Goal: Task Accomplishment & Management: Manage account settings

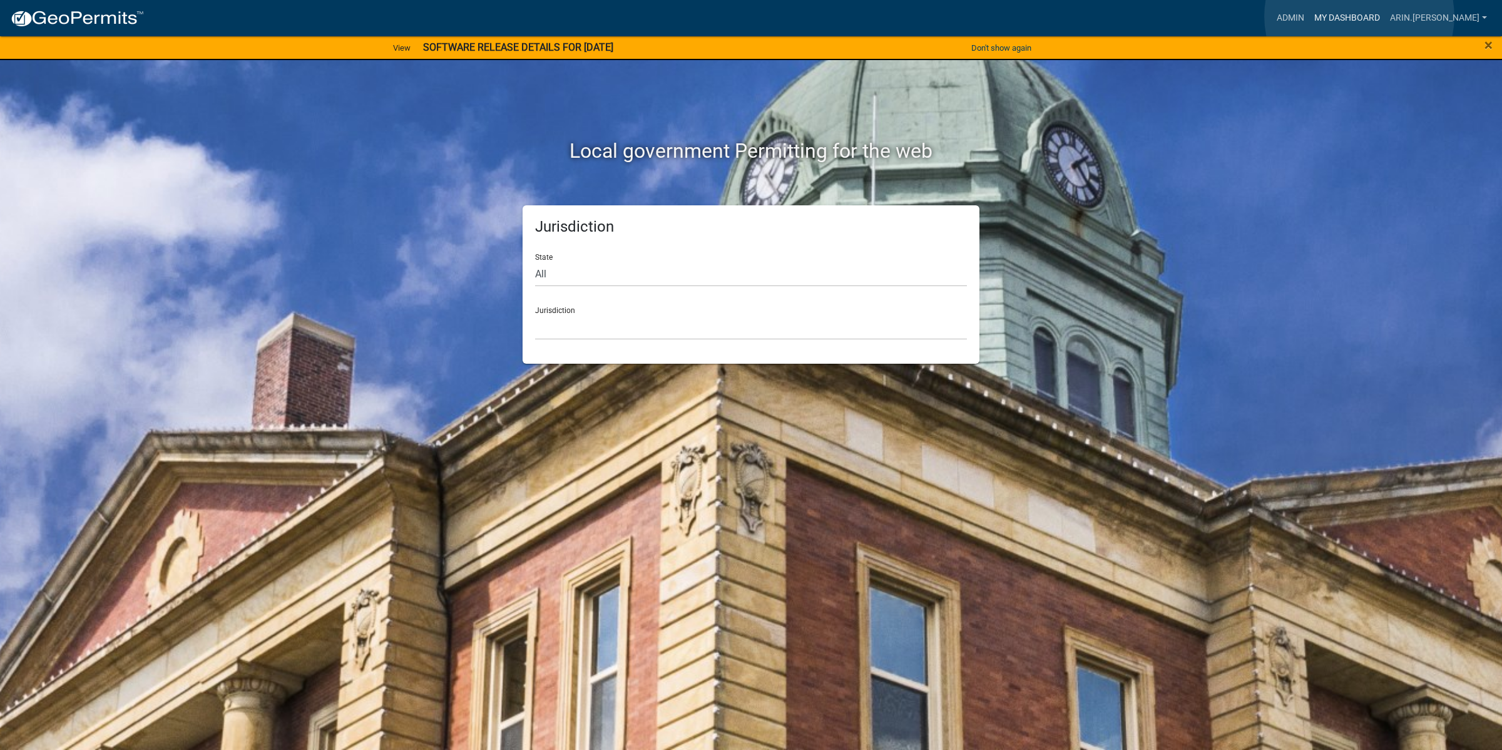
click at [1359, 16] on link "My Dashboard" at bounding box center [1347, 18] width 76 height 24
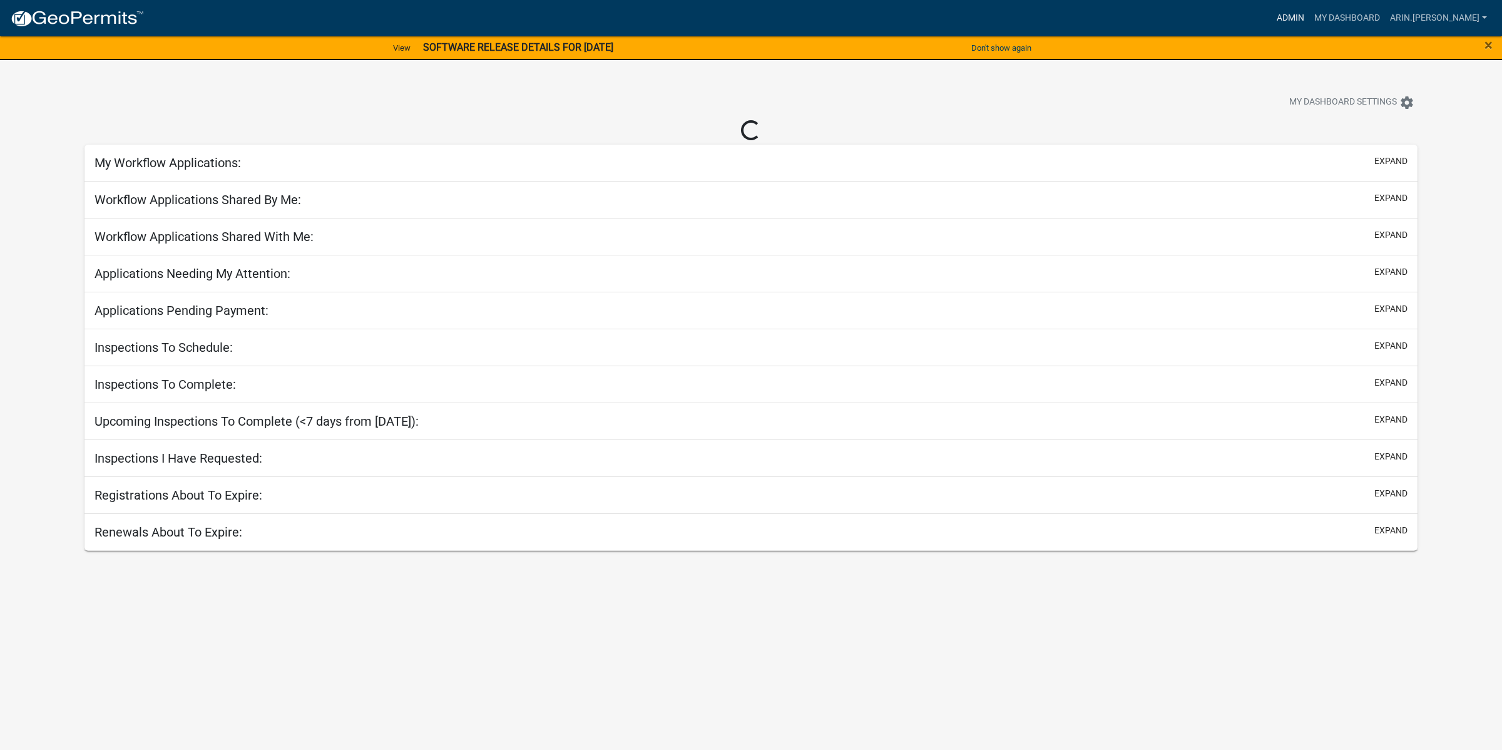
click at [1309, 14] on link "Admin" at bounding box center [1290, 18] width 38 height 24
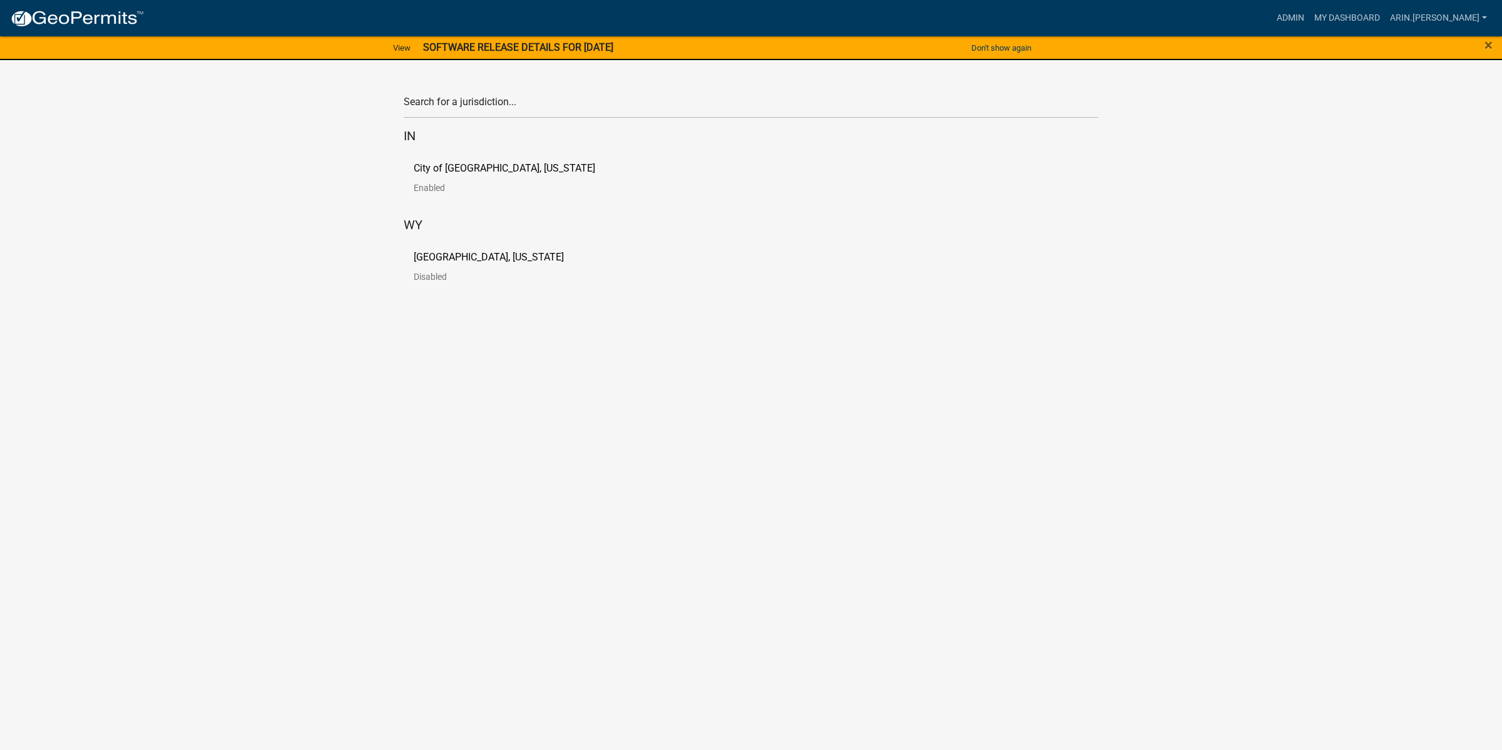
click at [440, 262] on p "[GEOGRAPHIC_DATA], [US_STATE]" at bounding box center [489, 257] width 150 height 10
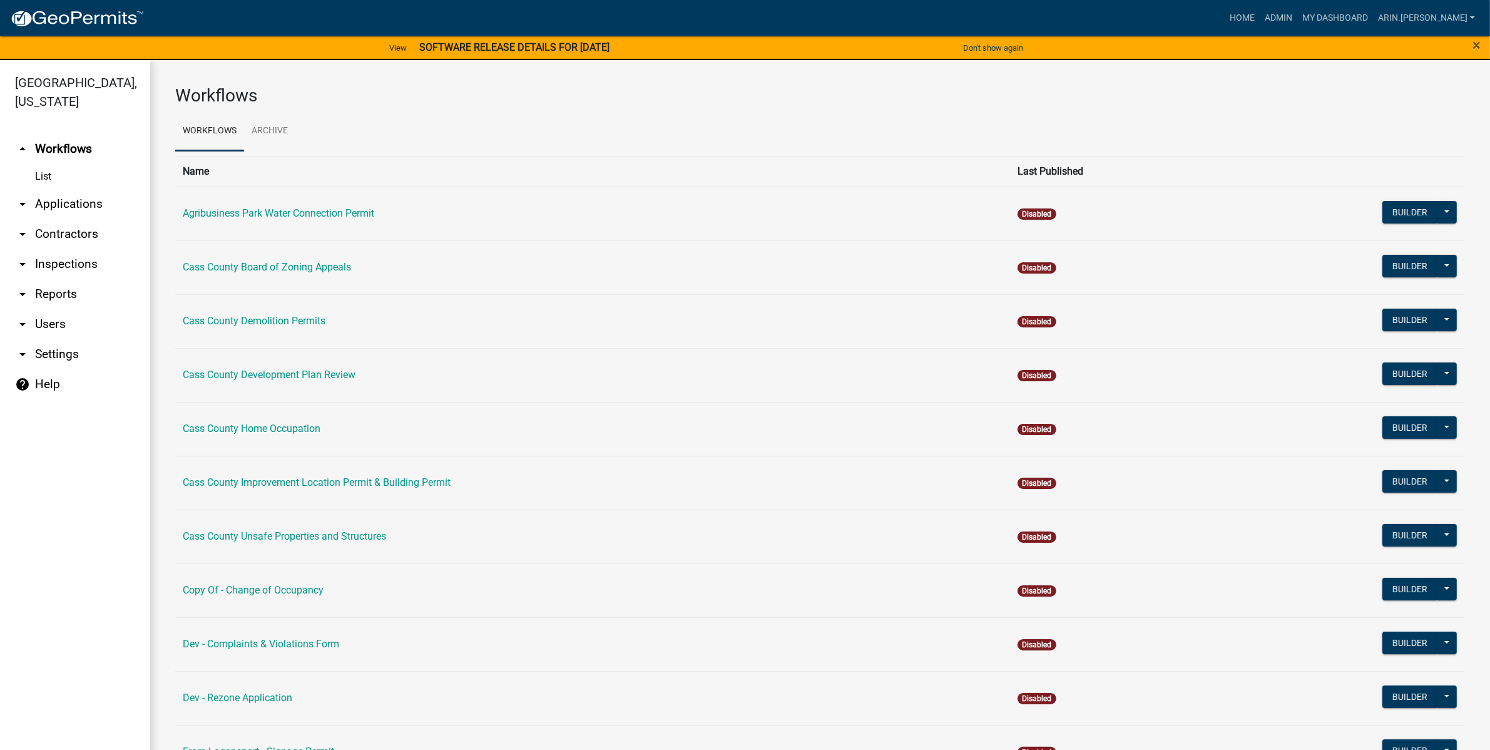
click at [76, 189] on link "arrow_drop_down Applications" at bounding box center [75, 204] width 150 height 30
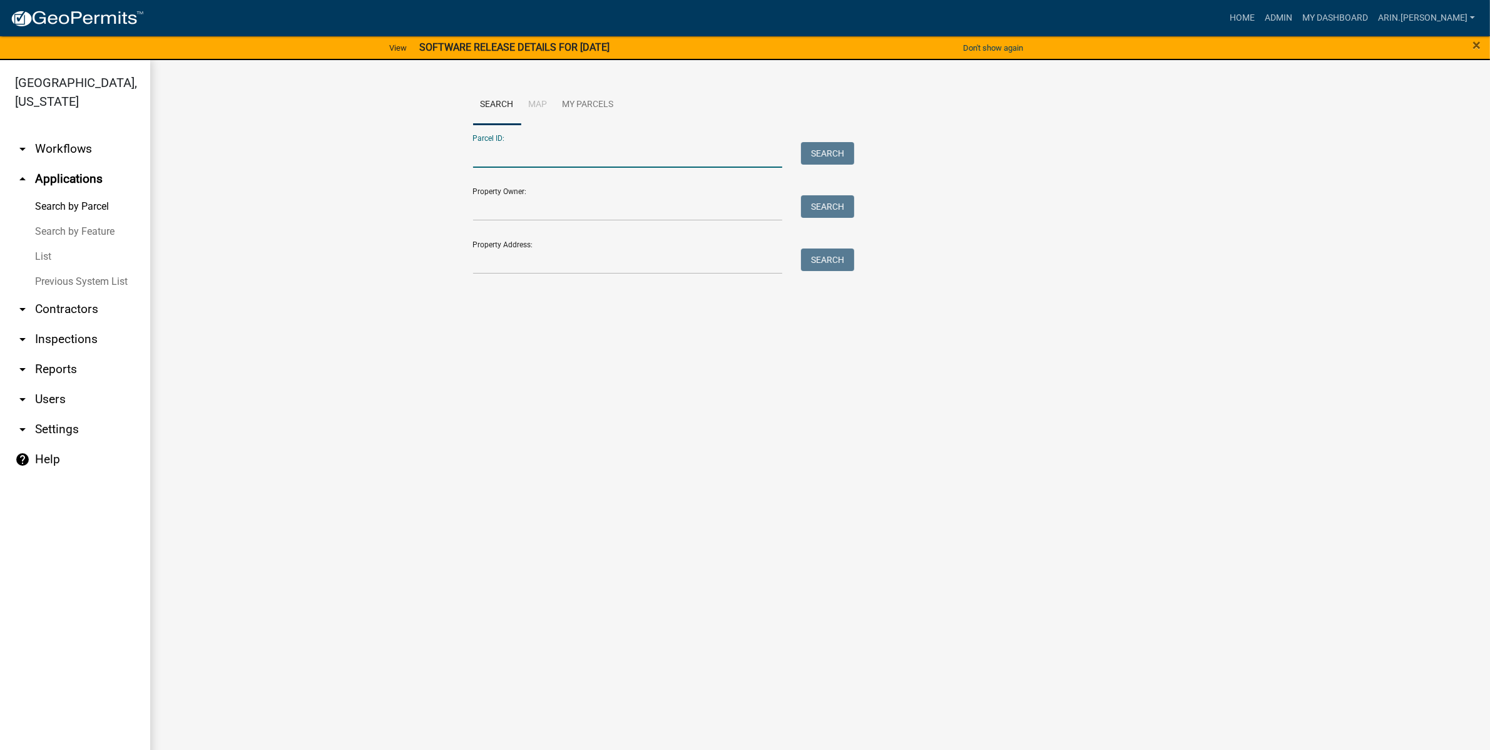
paste input "09-06-21-300-023.000-017"
click at [489, 153] on input "09-06-21-300-023.000-017" at bounding box center [628, 155] width 310 height 26
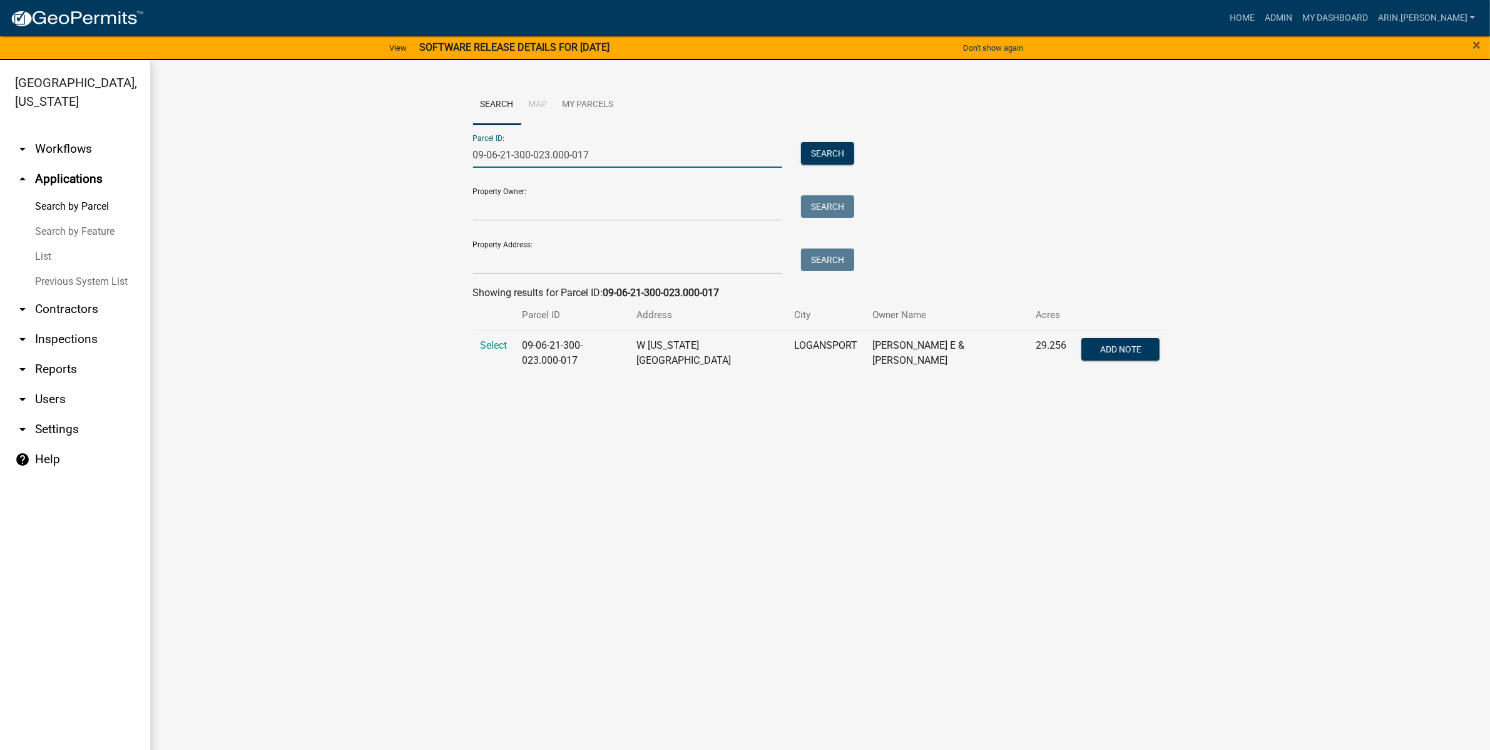
type input "09-06-21-300-023.000-017"
click at [498, 352] on td "Select" at bounding box center [494, 353] width 42 height 46
click at [492, 345] on span "Select" at bounding box center [494, 345] width 27 height 12
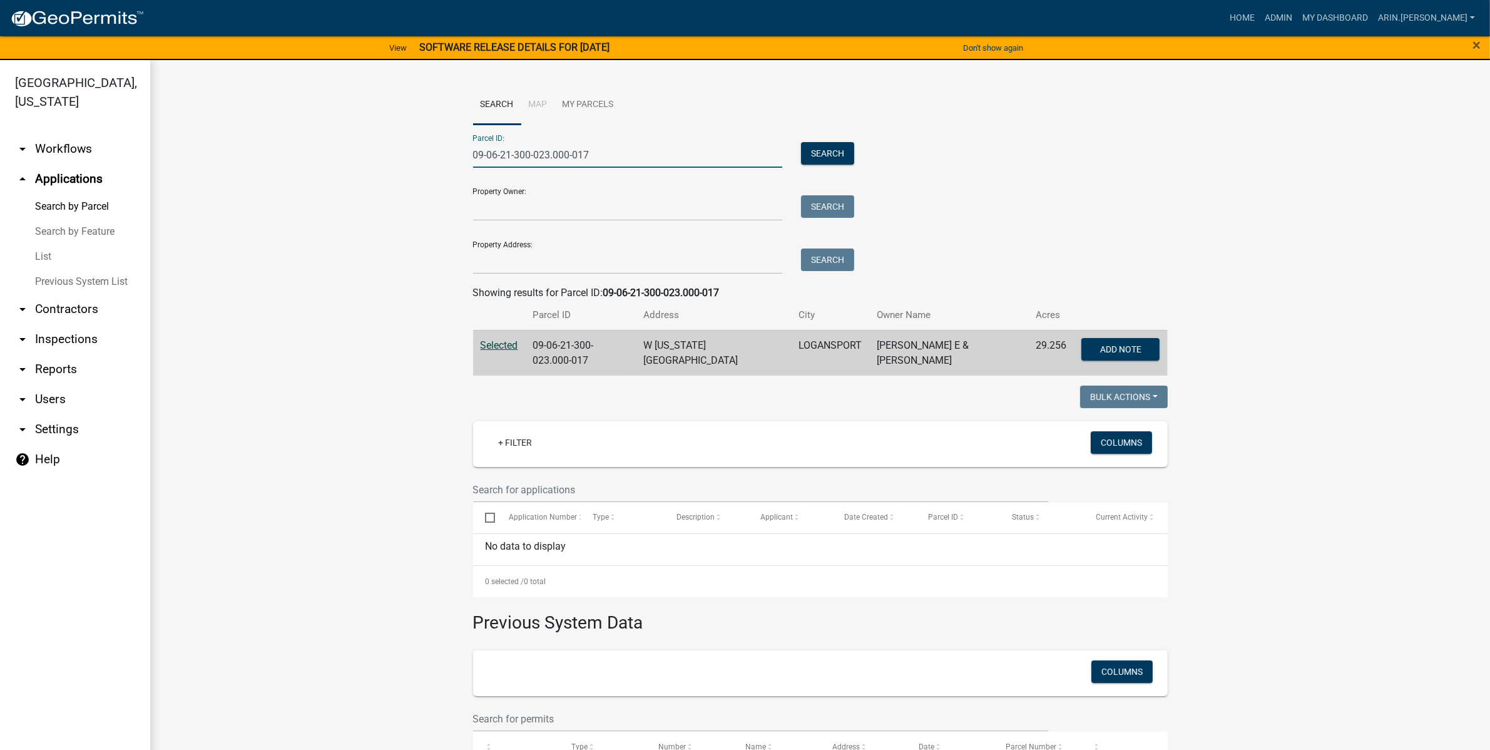
drag, startPoint x: 596, startPoint y: 163, endPoint x: 105, endPoint y: 99, distance: 495.4
click at [251, 157] on wm-workflow-application-search-view "Search Map My Parcels Parcel ID: 09-06-21-300-023.000-017 Search Property Owner…" at bounding box center [819, 455] width 1289 height 741
paste input "09-06-21-300-018.000-017"
click at [479, 161] on input "09-06-21-300-018.000-017" at bounding box center [628, 155] width 310 height 26
type input "09-06-21-300-018.000-017"
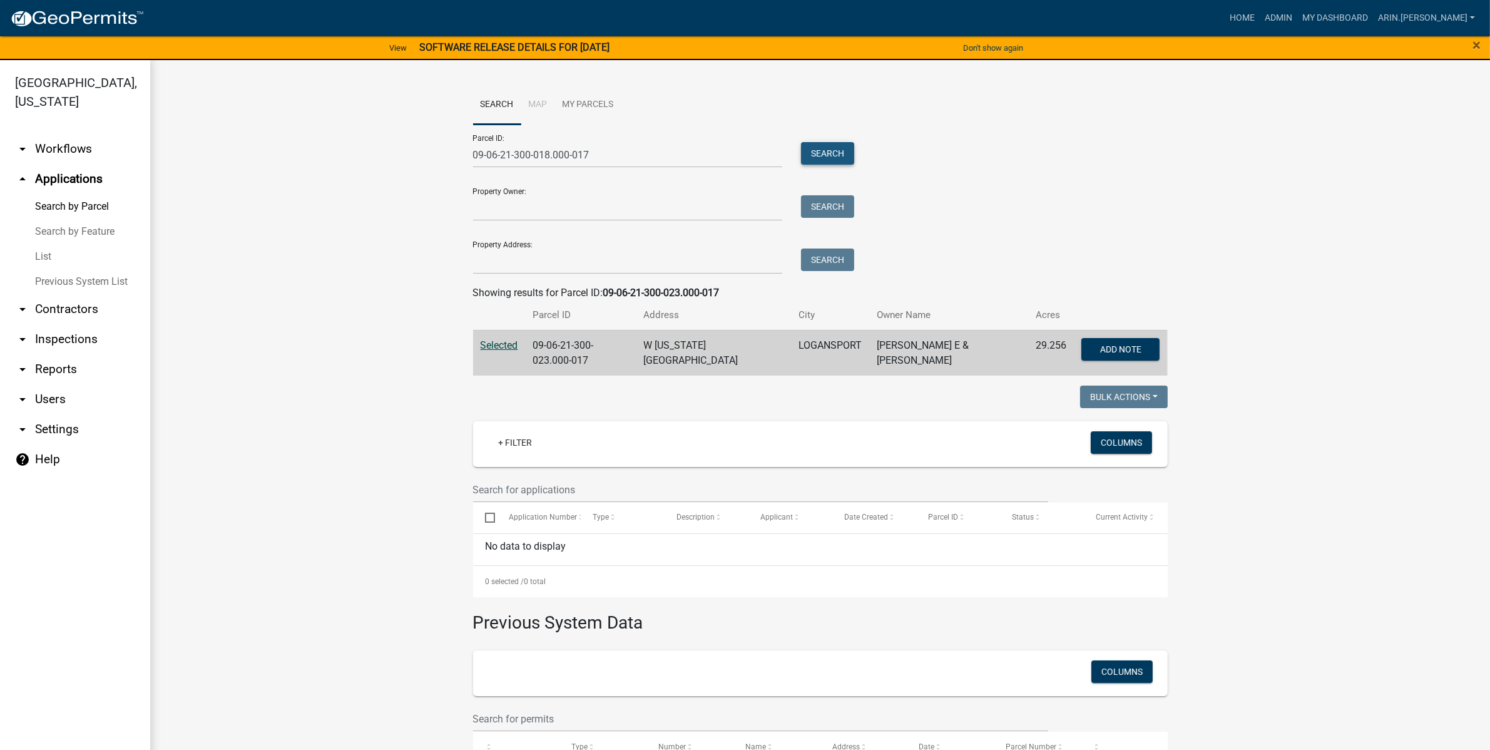
click at [848, 158] on button "Search" at bounding box center [827, 153] width 53 height 23
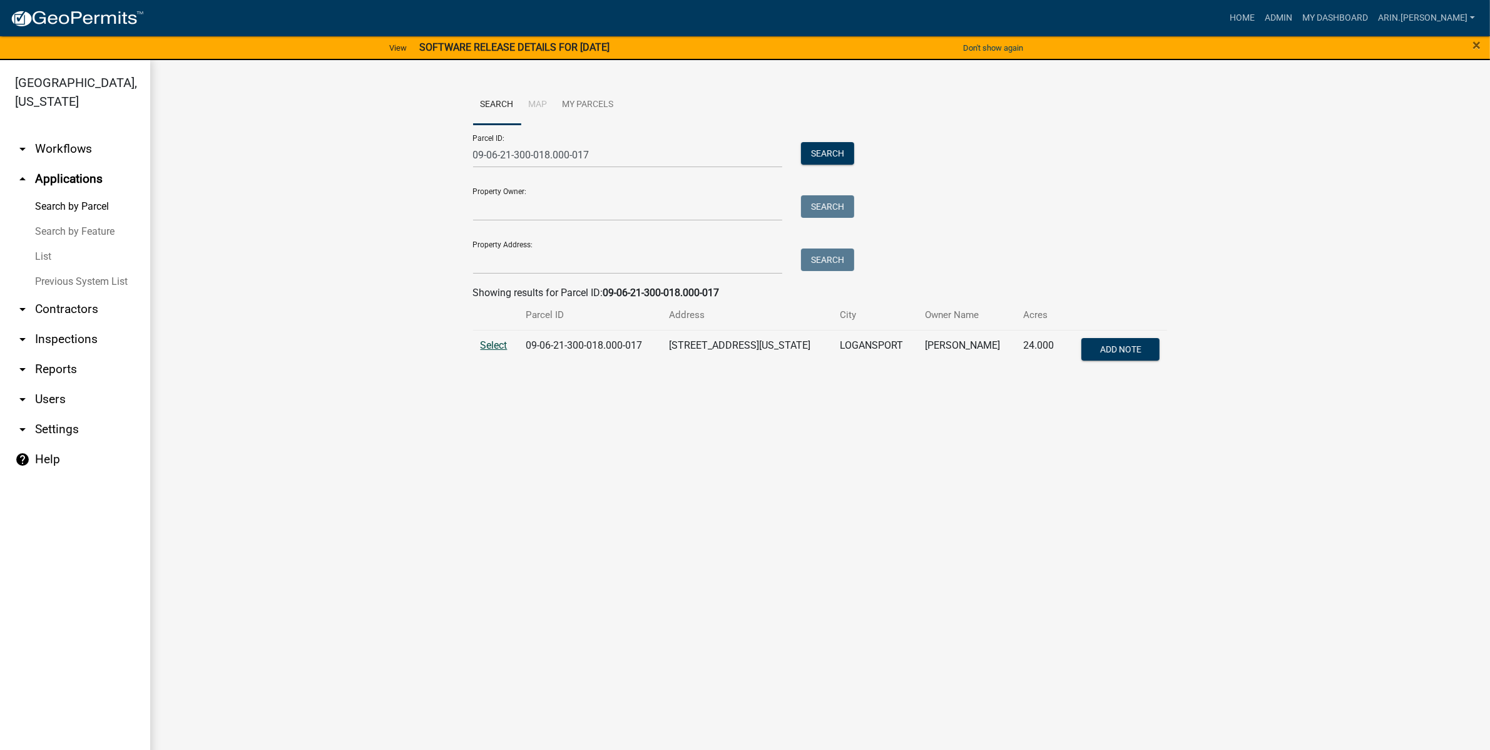
click at [498, 345] on span "Select" at bounding box center [494, 345] width 27 height 12
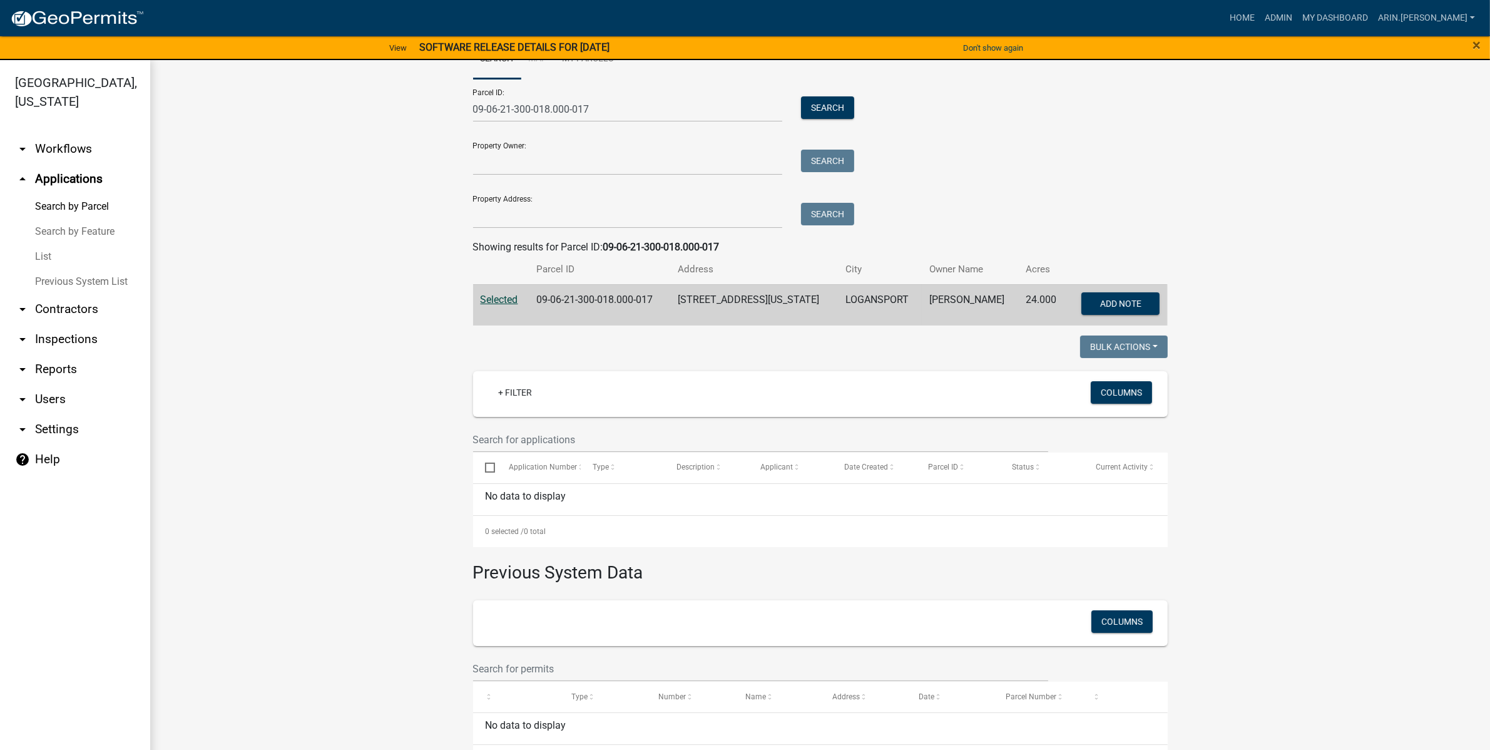
scroll to position [82, 0]
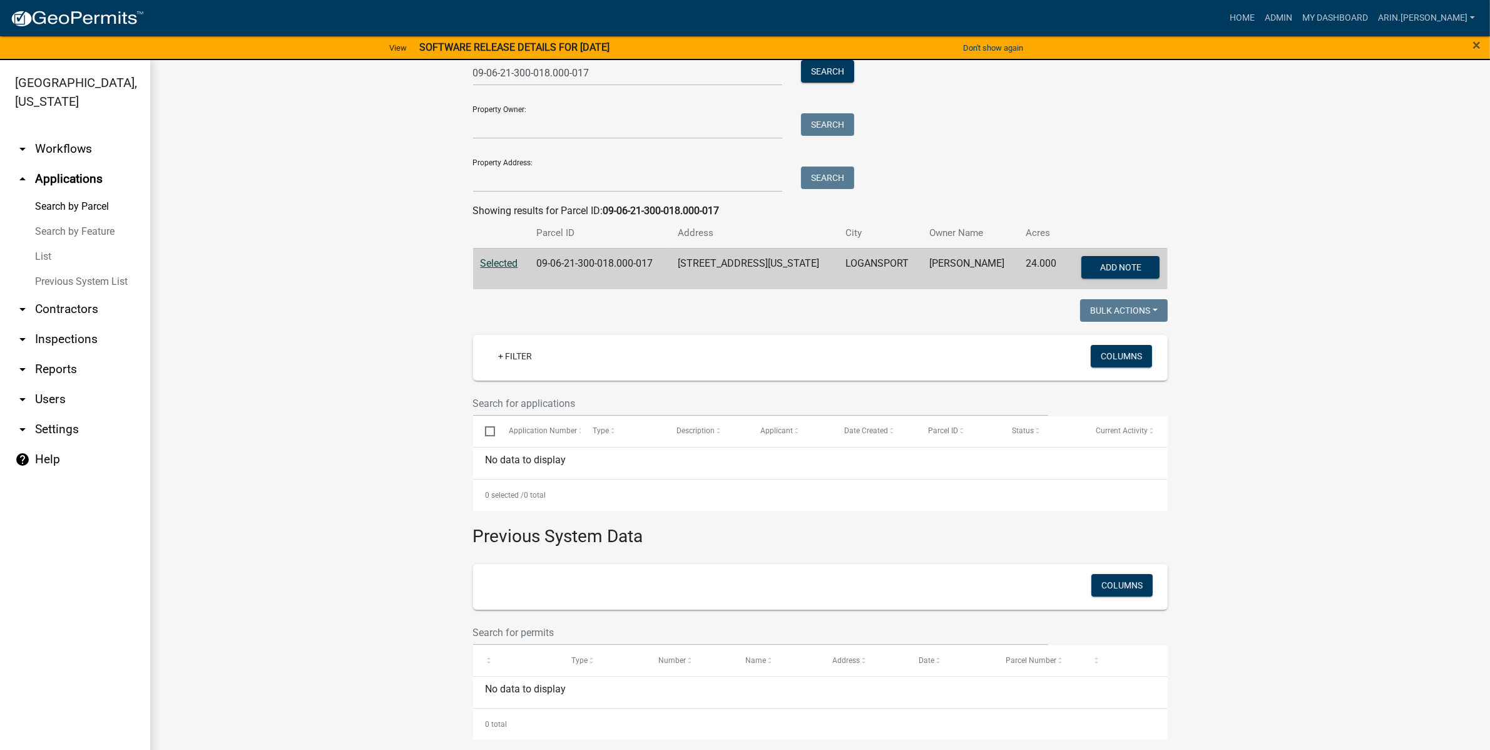
click at [72, 164] on link "arrow_drop_up Applications" at bounding box center [75, 179] width 150 height 30
click at [50, 194] on link "Search by Parcel" at bounding box center [75, 206] width 150 height 25
click at [44, 244] on link "List" at bounding box center [75, 256] width 150 height 25
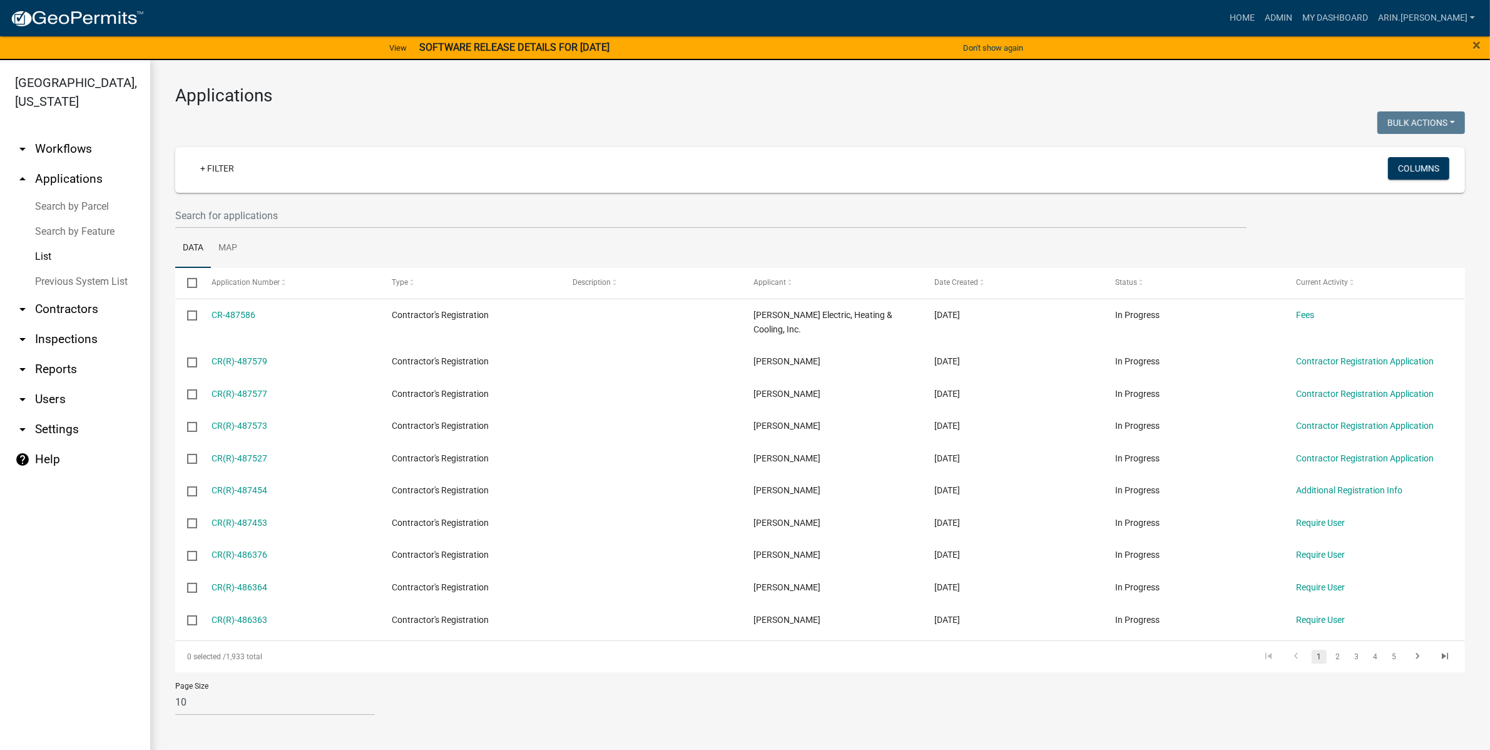
click at [44, 244] on link "List" at bounding box center [75, 256] width 150 height 25
click at [208, 172] on link "+ Filter" at bounding box center [217, 168] width 54 height 23
click at [213, 267] on li "Permit Type" at bounding box center [219, 264] width 114 height 29
click at [170, 213] on select "Select an option Agribusiness Park Water Connection Permit Cass County Board of…" at bounding box center [248, 213] width 316 height 26
select select "081b4028-adaf-4783-8905-2e6e1eba1662"
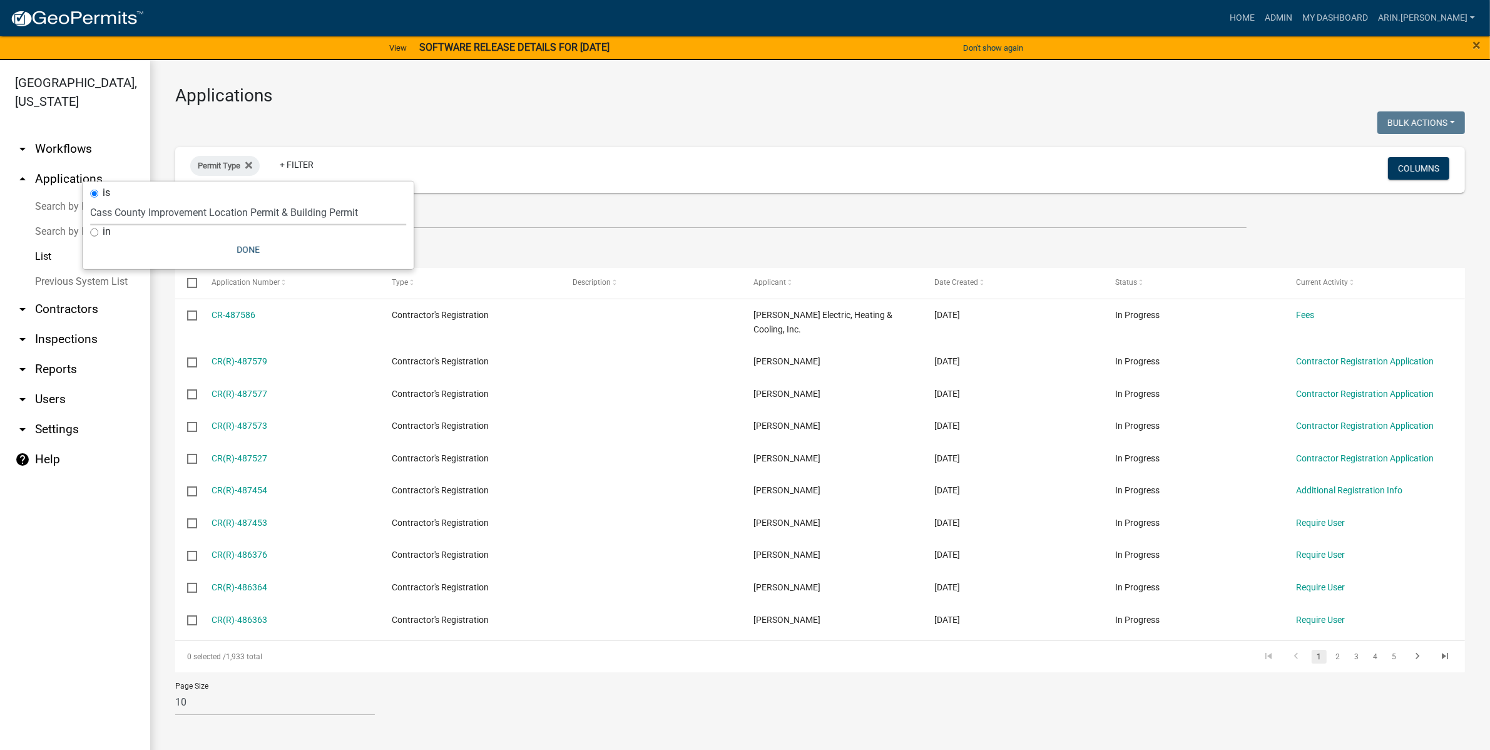
click at [204, 200] on select "Select an option Agribusiness Park Water Connection Permit Cass County Board of…" at bounding box center [248, 213] width 316 height 26
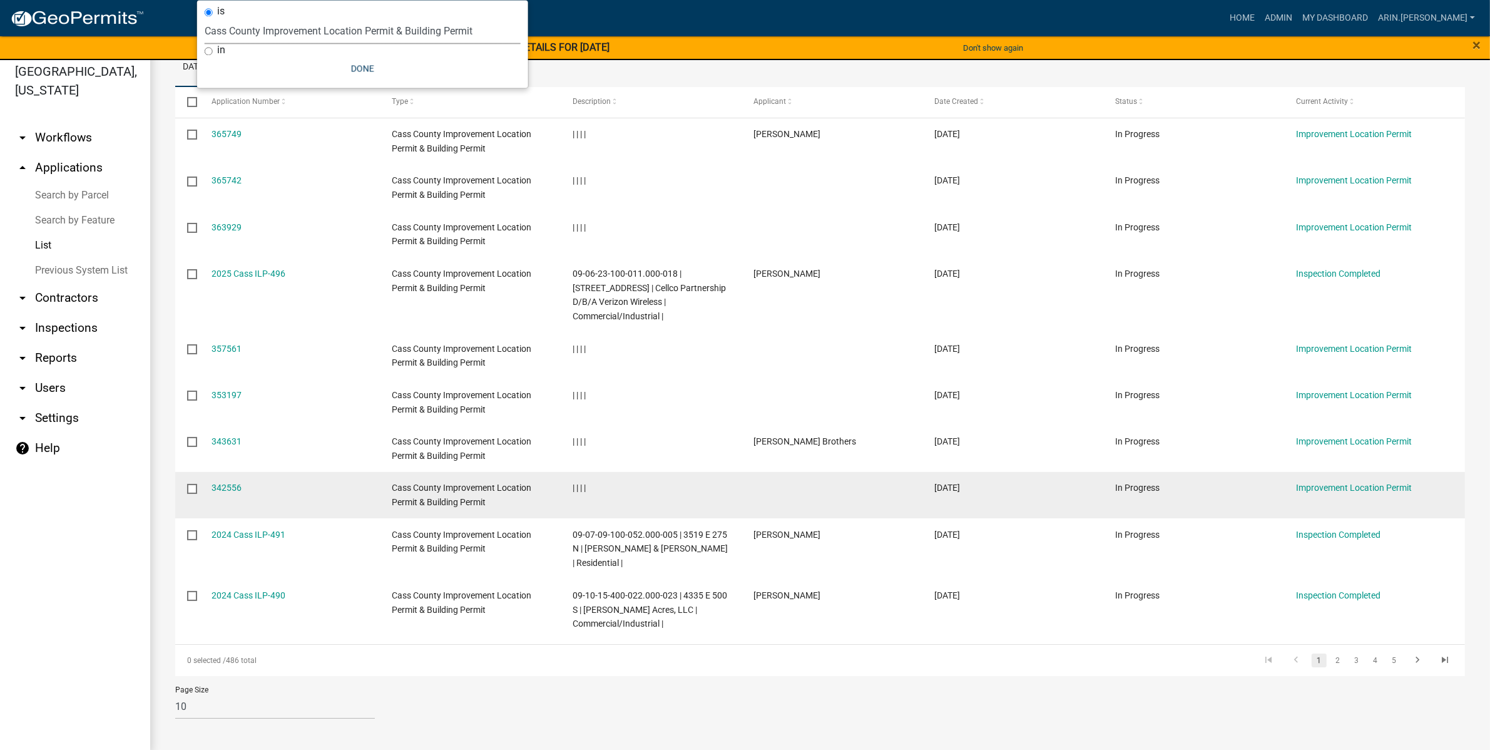
scroll to position [14, 0]
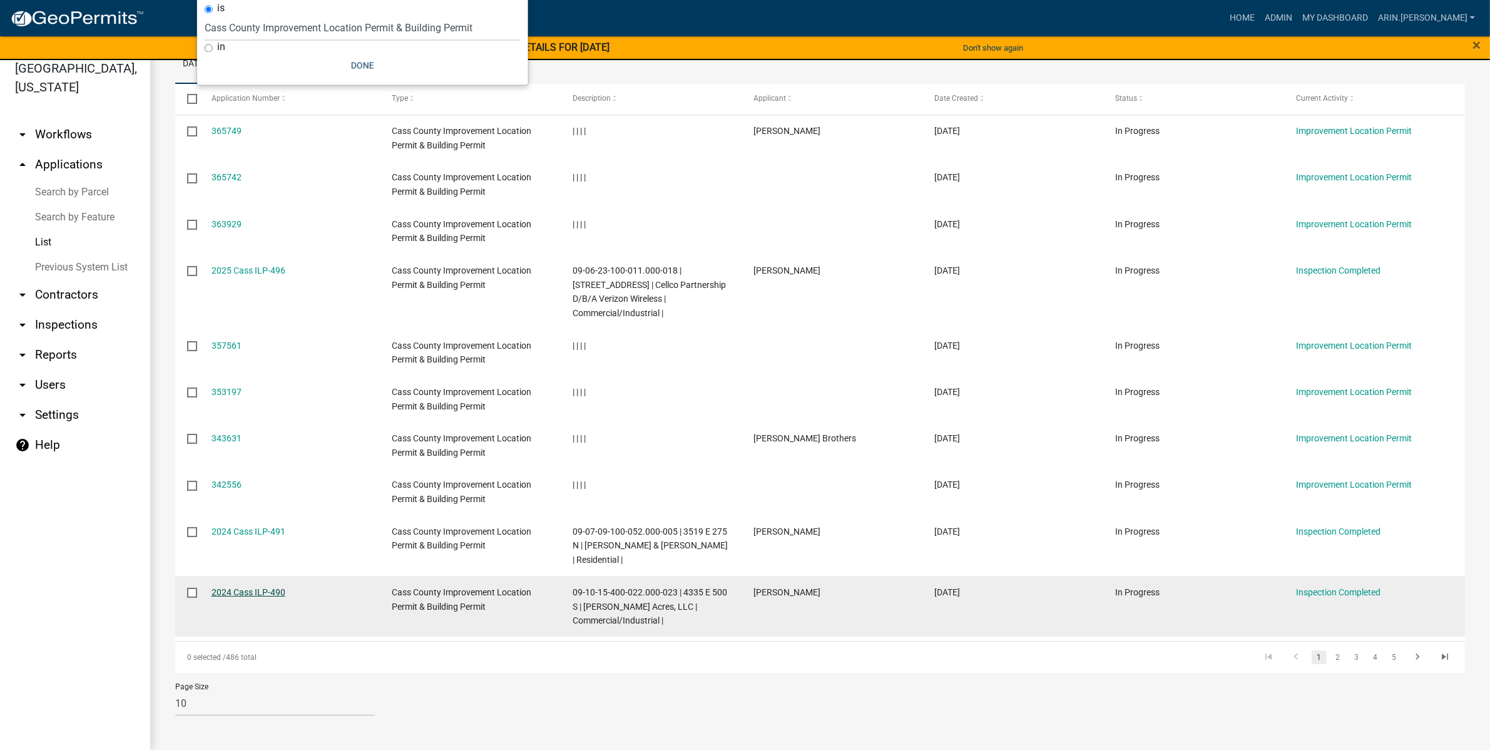
click at [263, 594] on link "2024 Cass ILP-490" at bounding box center [248, 592] width 74 height 10
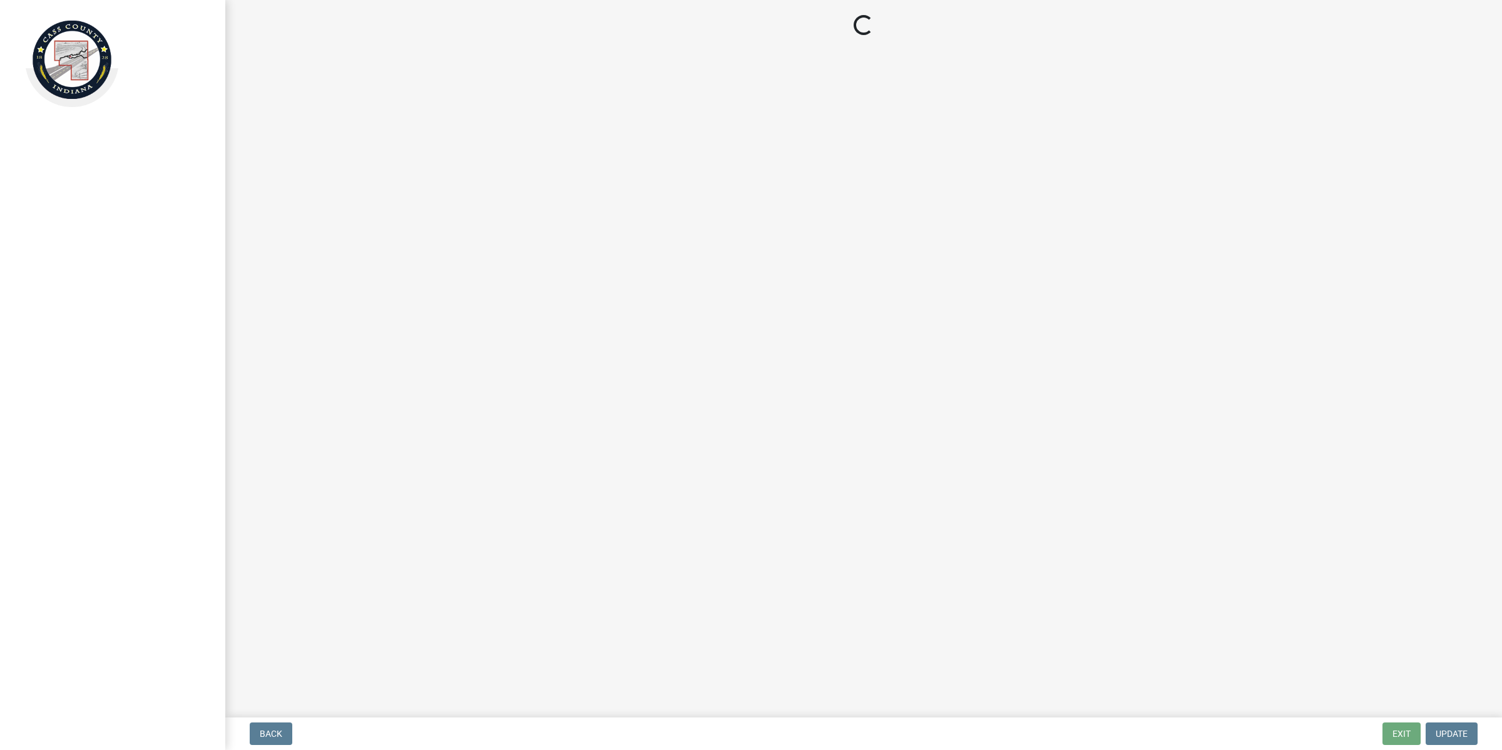
select select "baa4a543-a046-499c-bd40-1ac368eec85c"
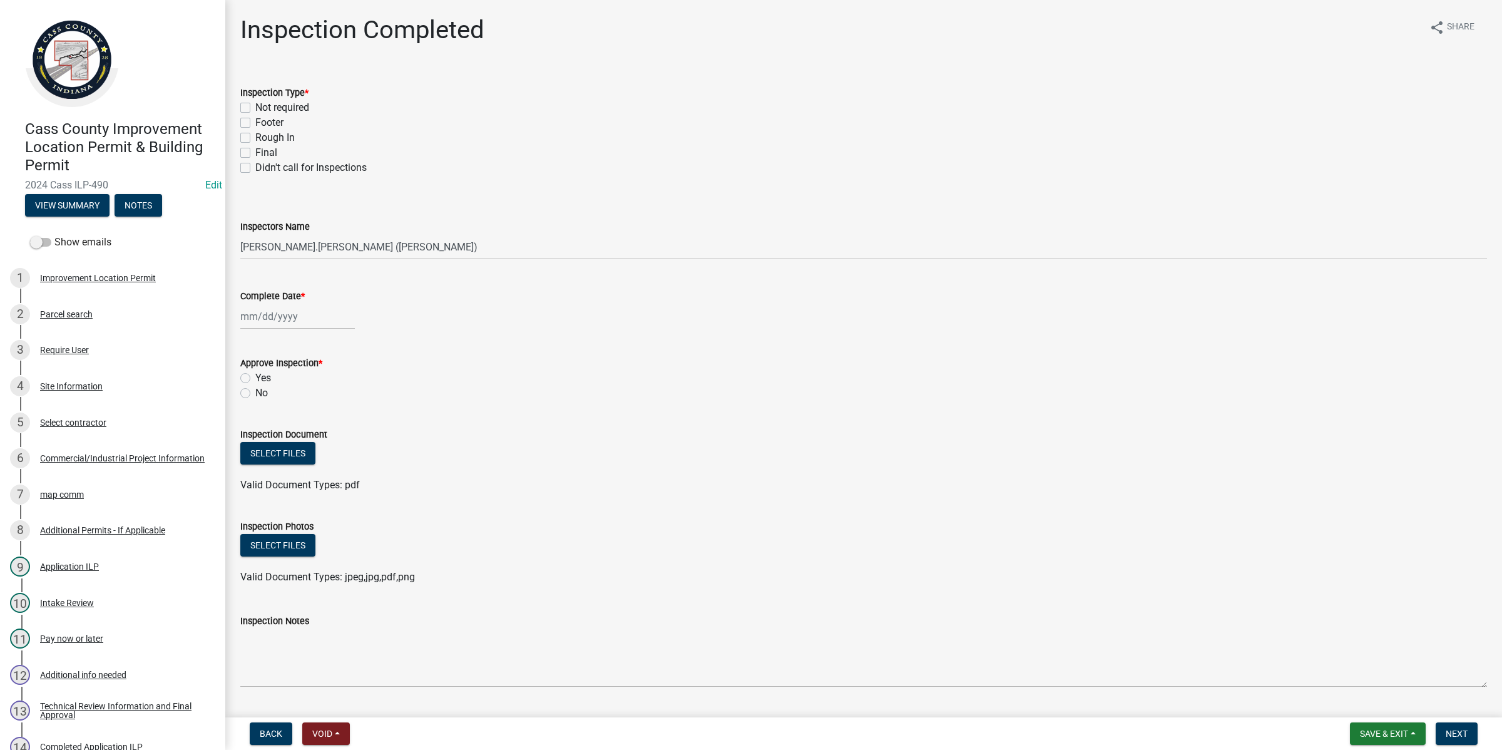
drag, startPoint x: 111, startPoint y: 182, endPoint x: 1, endPoint y: 185, distance: 110.2
click at [1, 185] on header "Cass County Improvement Location Permit & Building Permit 2024 Cass ILP-490 Edi…" at bounding box center [112, 115] width 225 height 230
copy span "2024 Cass ILP-490"
click at [1385, 727] on button "Save & Exit" at bounding box center [1388, 733] width 76 height 23
click at [1385, 704] on button "Save & Exit" at bounding box center [1375, 701] width 100 height 30
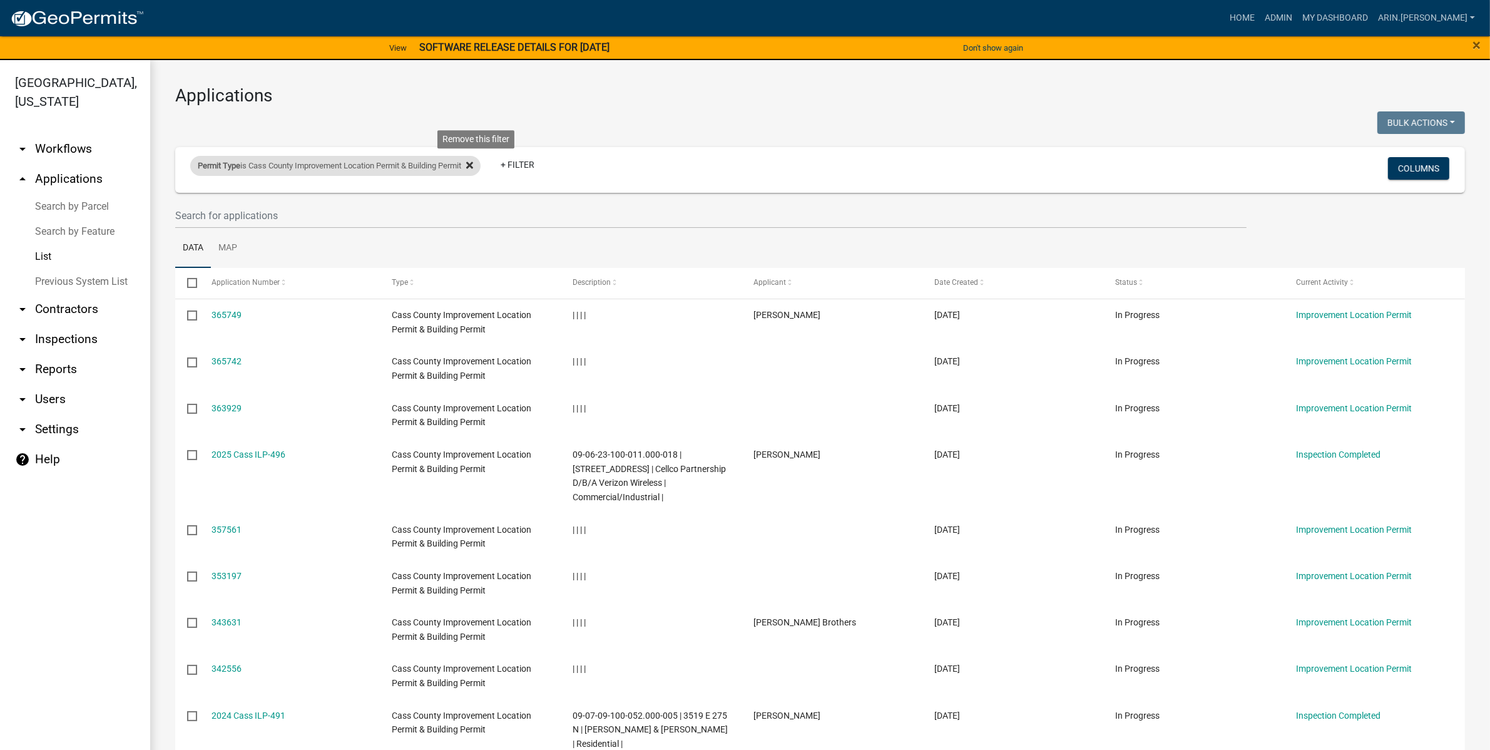
click at [473, 169] on icon at bounding box center [469, 165] width 7 height 10
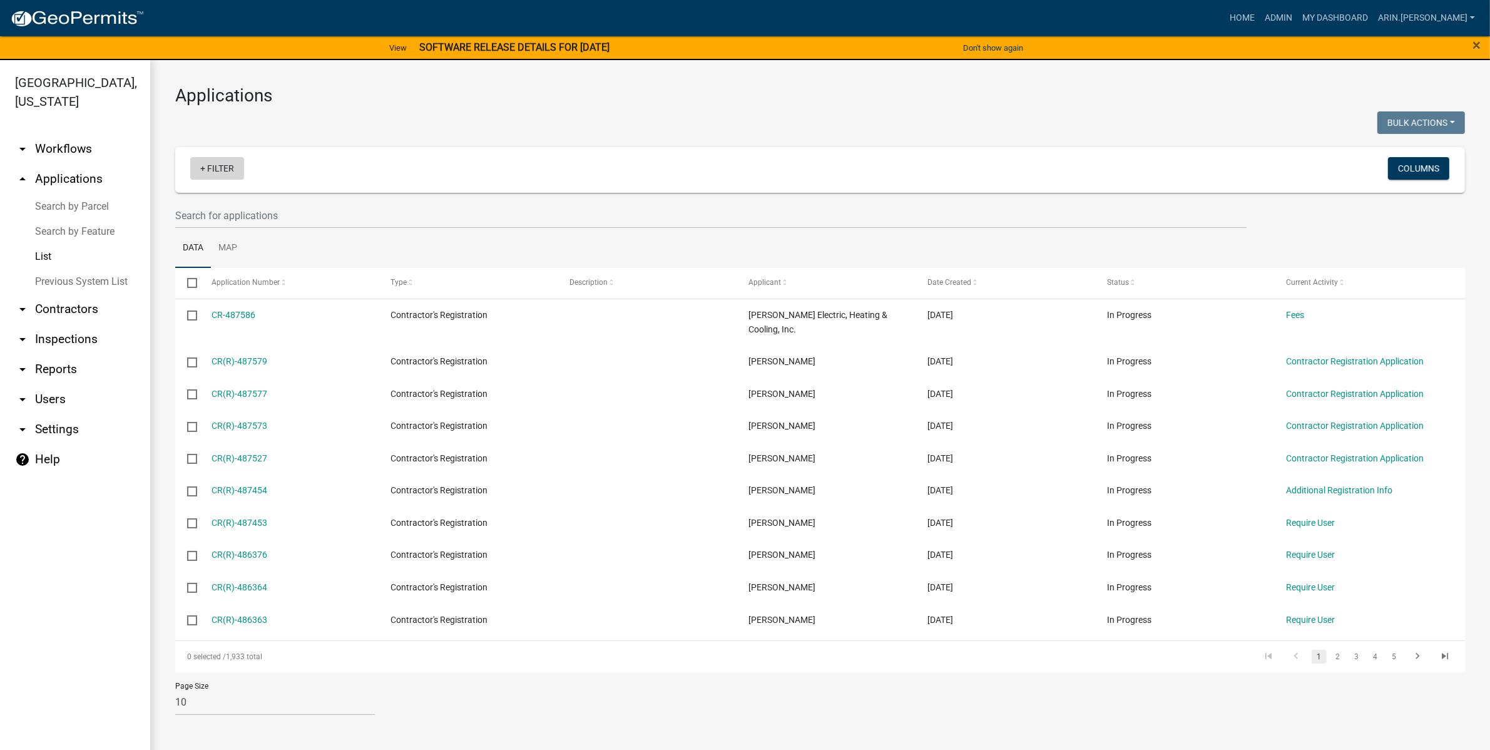
click at [196, 167] on link "+ Filter" at bounding box center [217, 168] width 54 height 23
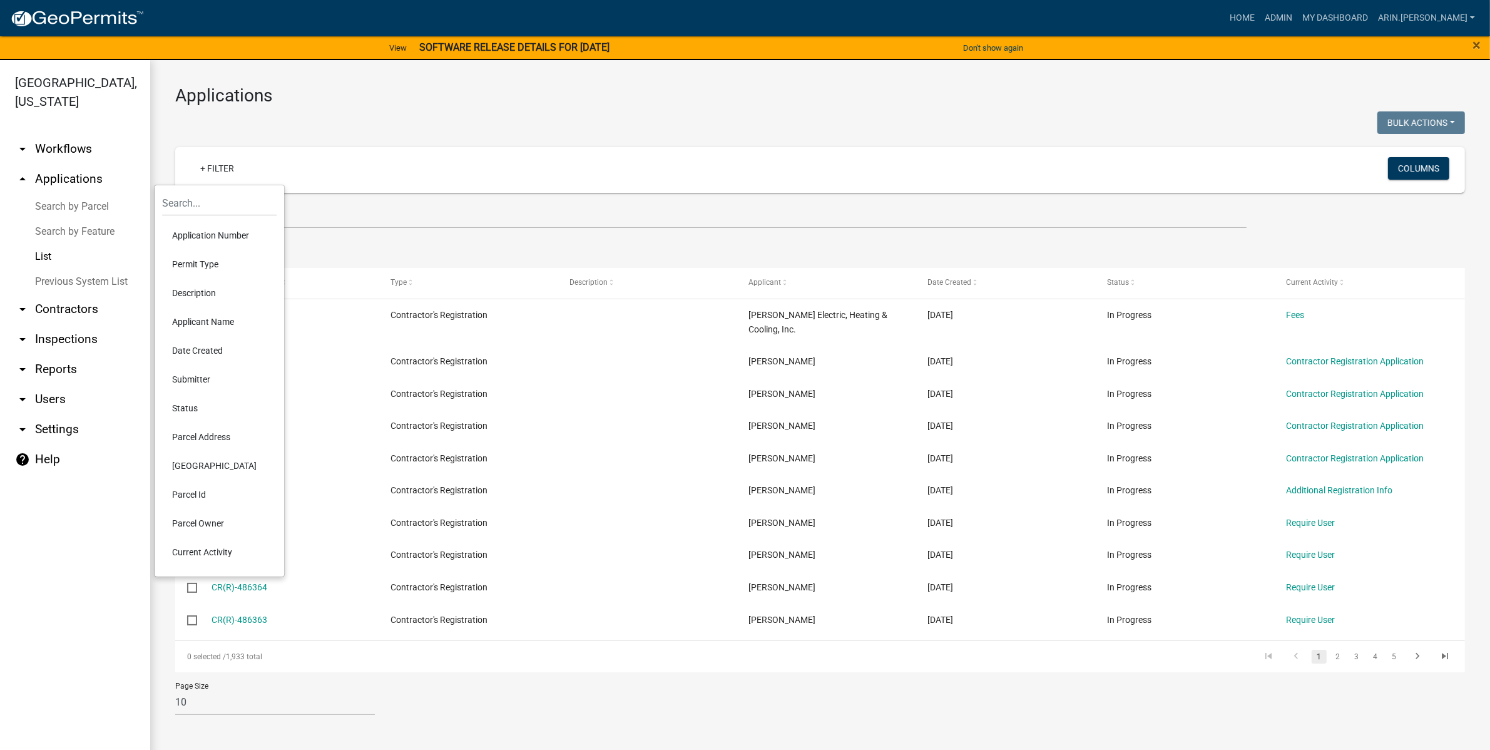
click at [21, 362] on icon "arrow_drop_down" at bounding box center [22, 369] width 15 height 15
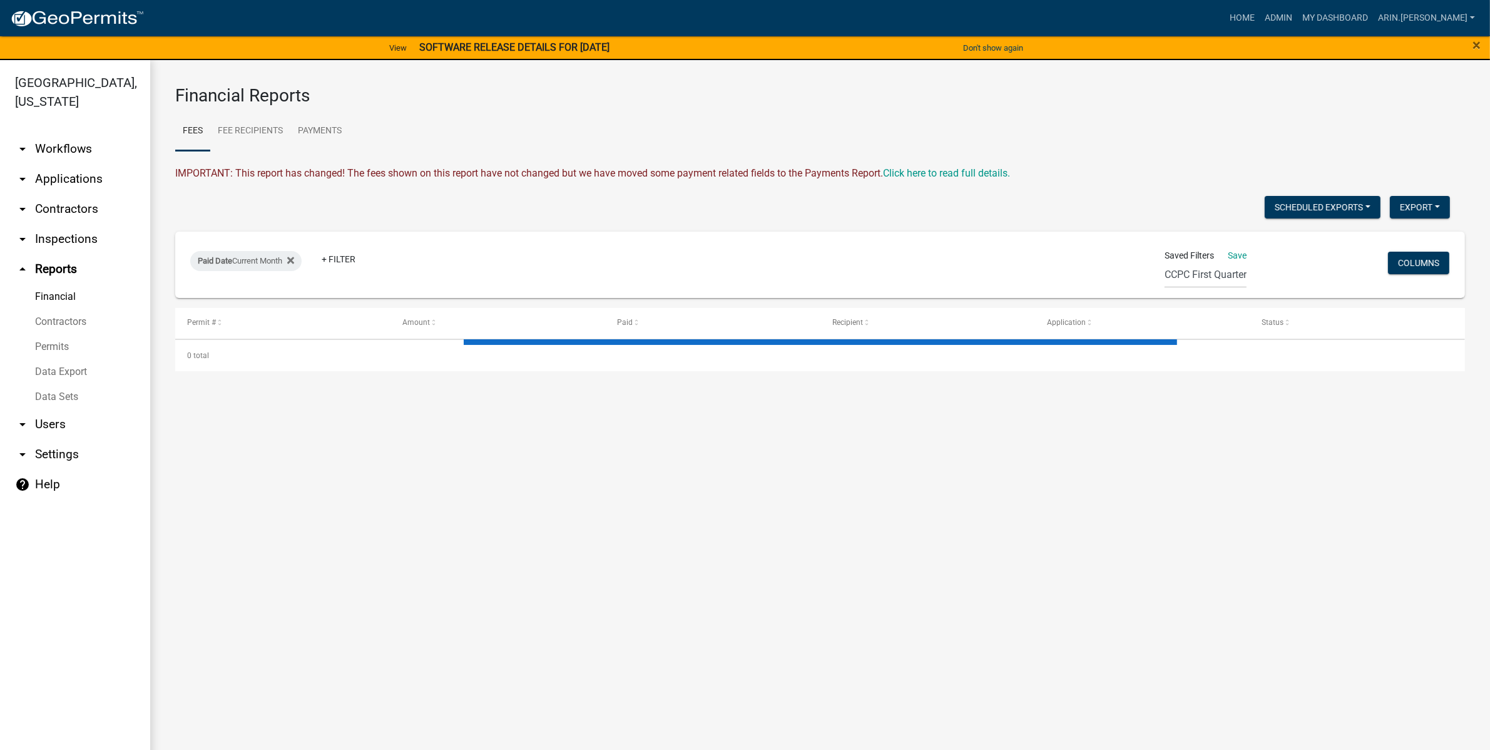
click at [68, 359] on link "Data Export" at bounding box center [75, 371] width 150 height 25
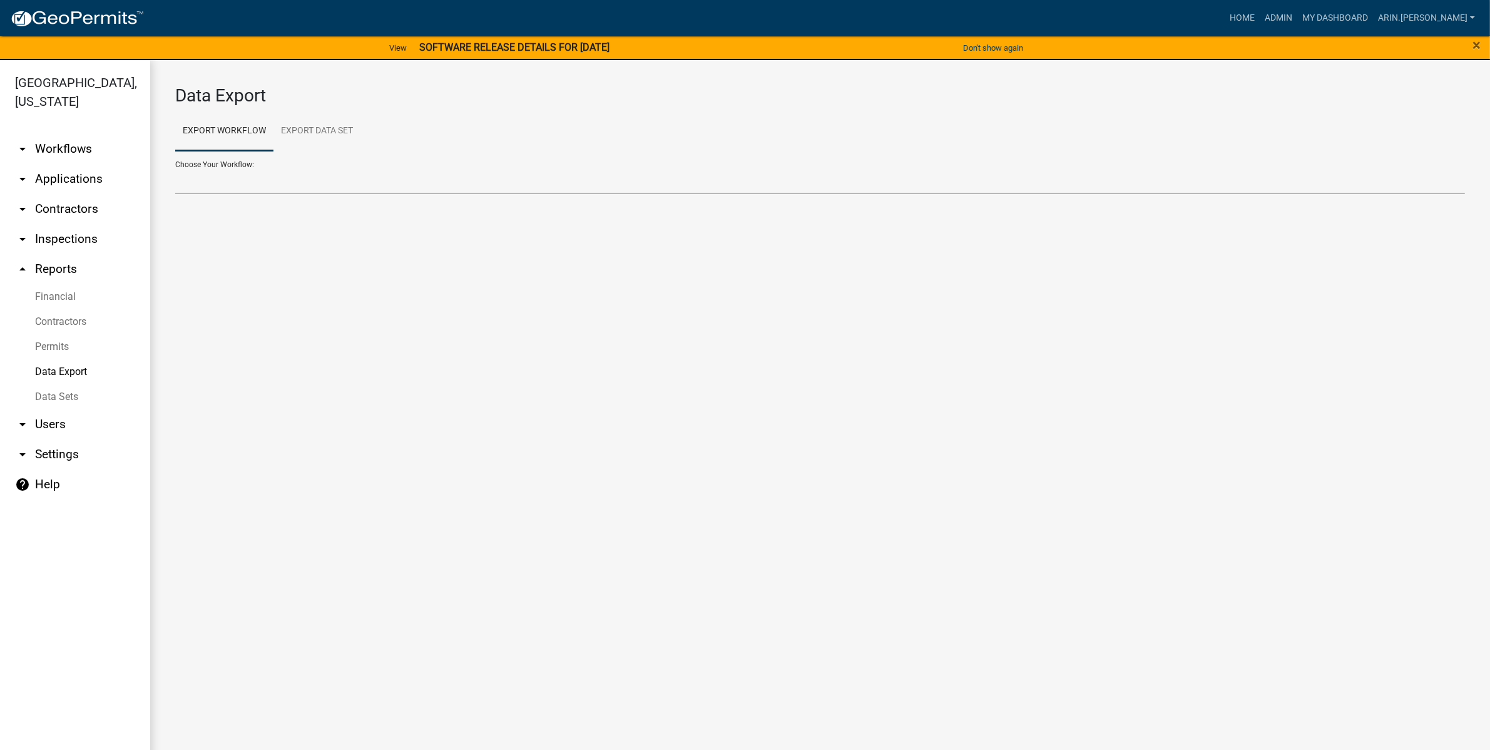
click at [261, 182] on select "[PERSON_NAME] Board of Zoning Appeals Agribusiness Park Water Connection Permit…" at bounding box center [819, 181] width 1289 height 26
click at [83, 519] on ul "arrow_drop_down Workflows List arrow_drop_down Applications Search by Parcel Se…" at bounding box center [75, 444] width 150 height 641
click at [48, 141] on link "arrow_drop_down Workflows" at bounding box center [75, 149] width 150 height 30
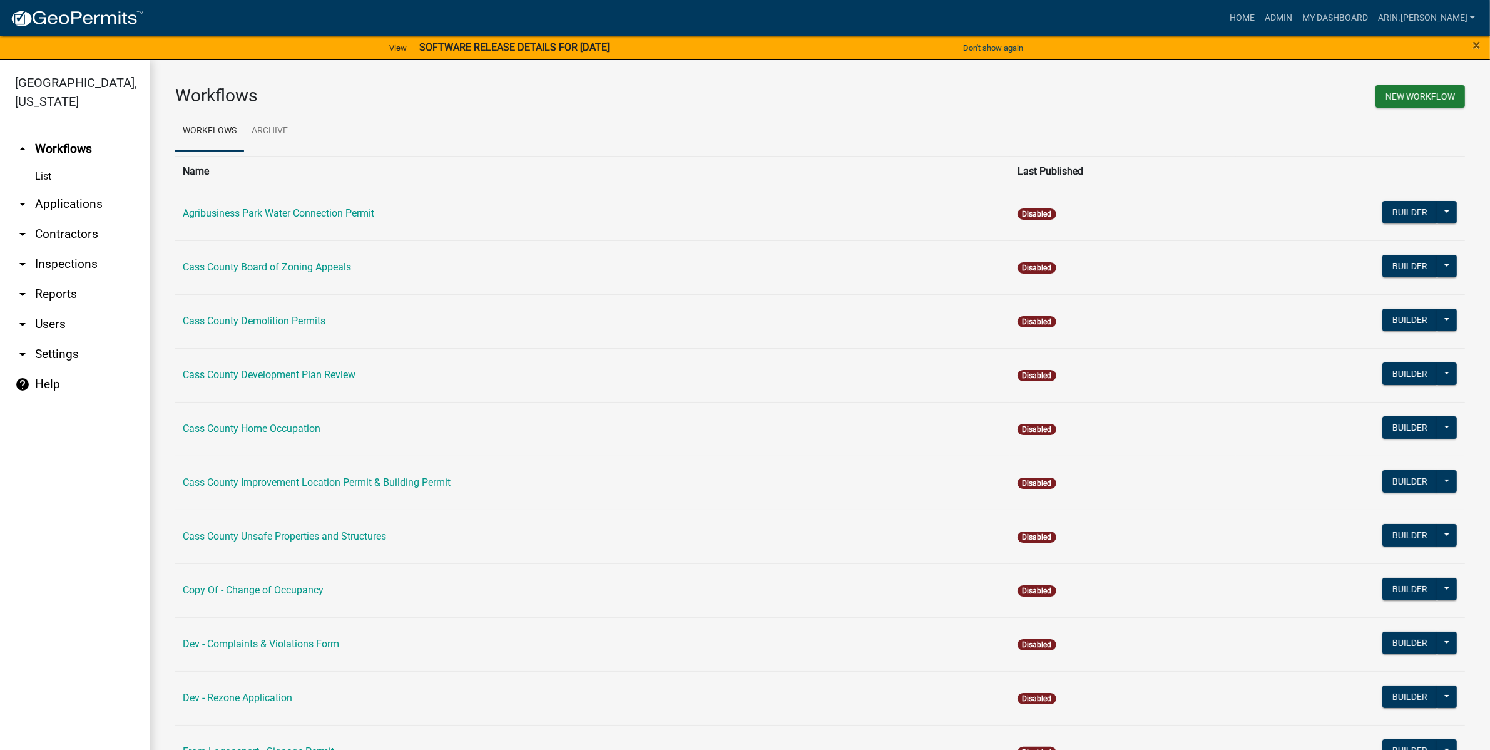
click at [29, 196] on icon "arrow_drop_down" at bounding box center [22, 203] width 15 height 15
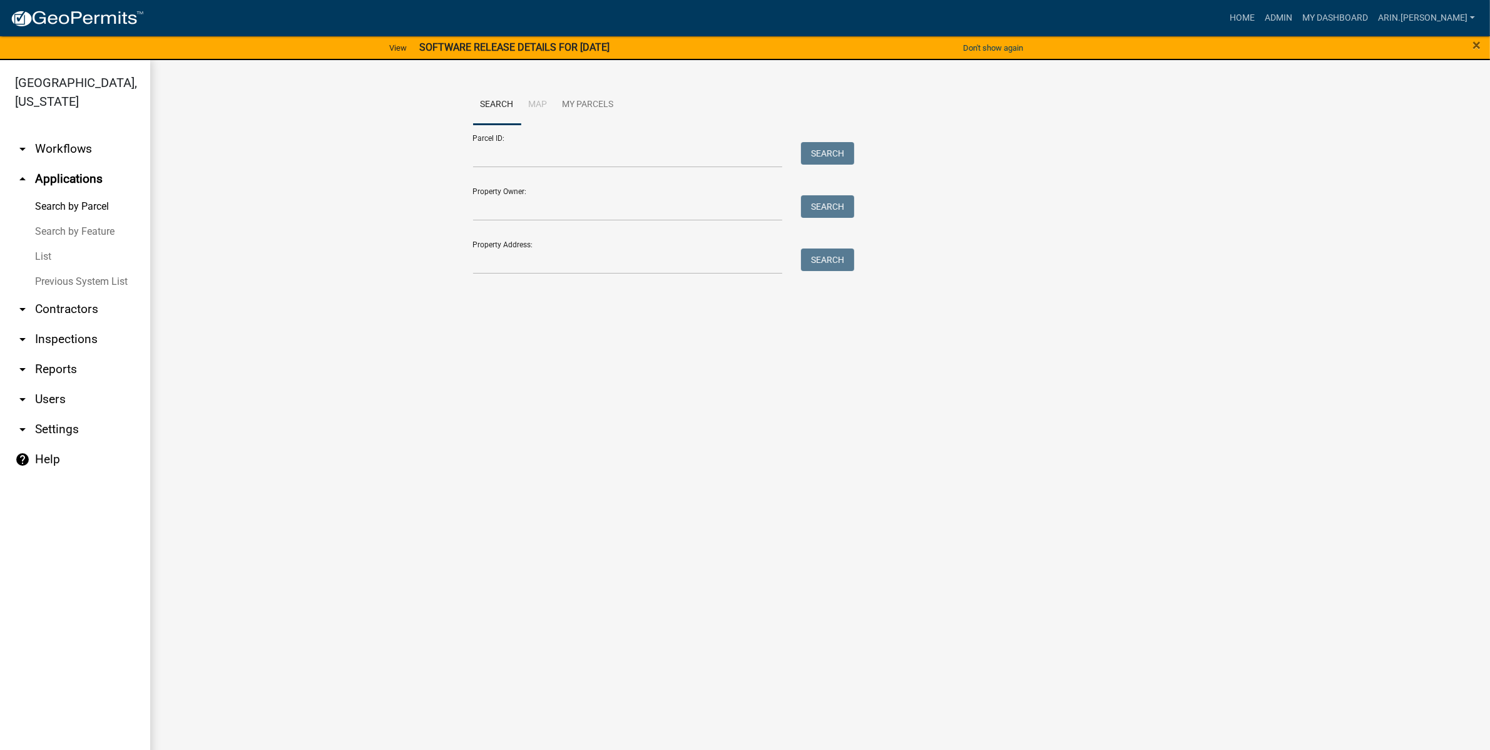
click at [21, 302] on icon "arrow_drop_down" at bounding box center [22, 309] width 15 height 15
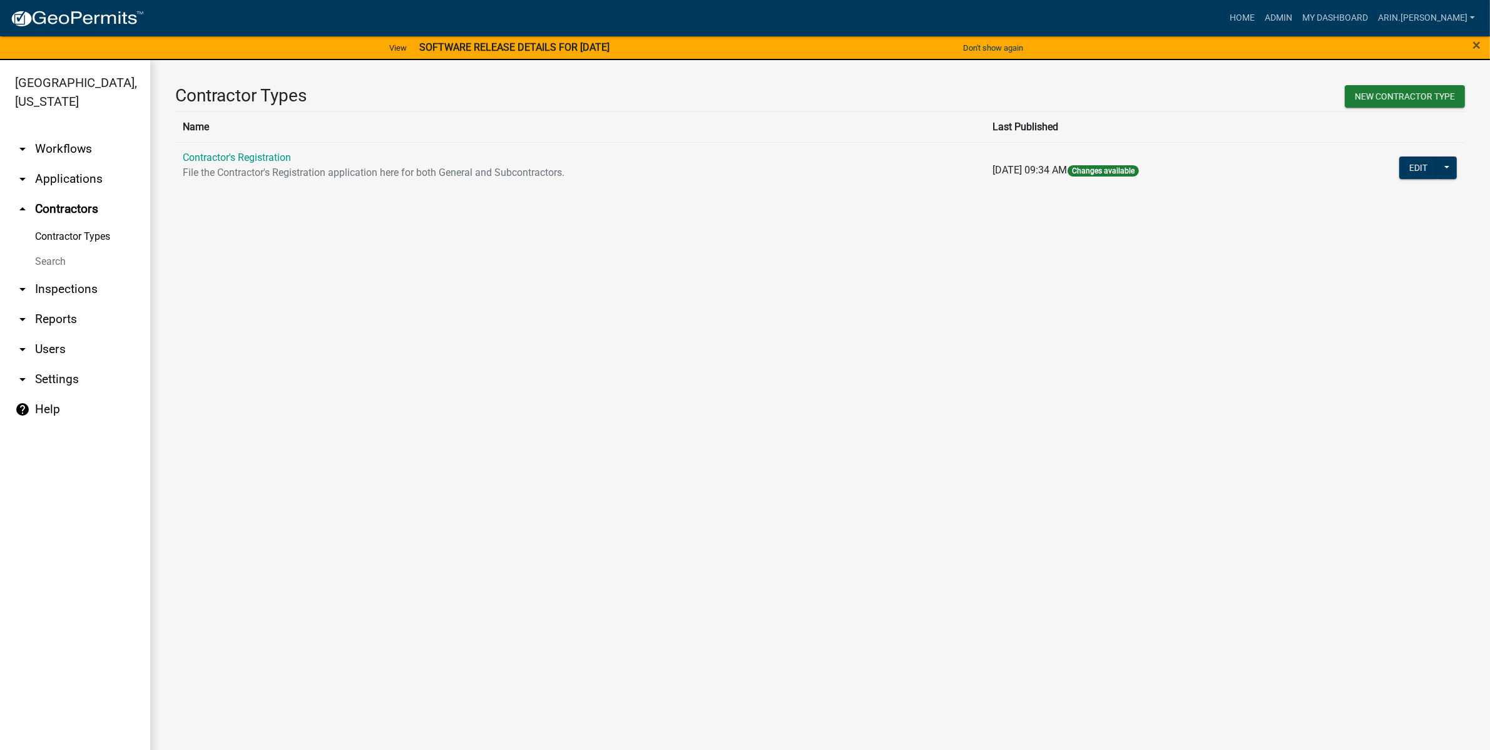
click at [19, 282] on icon "arrow_drop_down" at bounding box center [22, 289] width 15 height 15
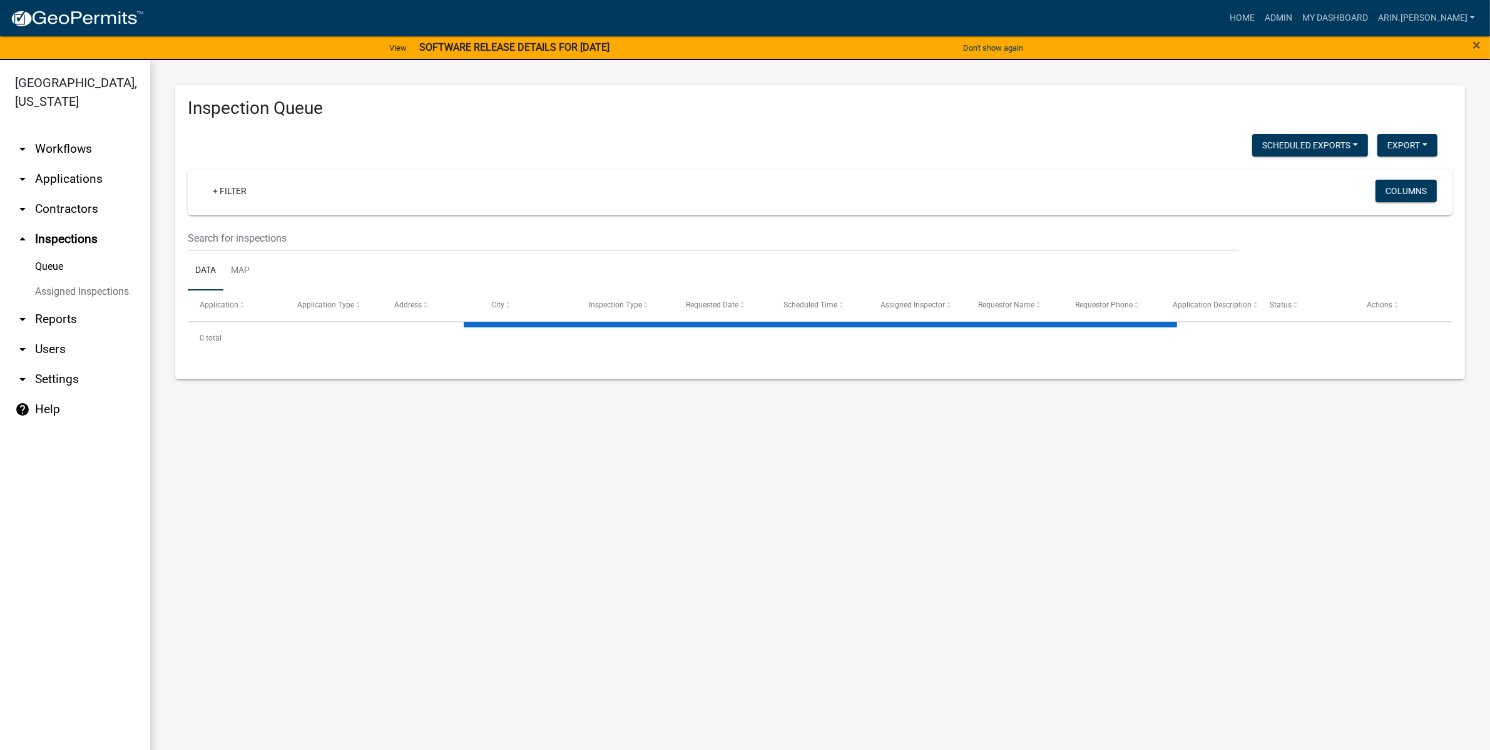
click at [25, 312] on icon "arrow_drop_down" at bounding box center [22, 319] width 15 height 15
select select "0: null"
